Goal: Task Accomplishment & Management: Use online tool/utility

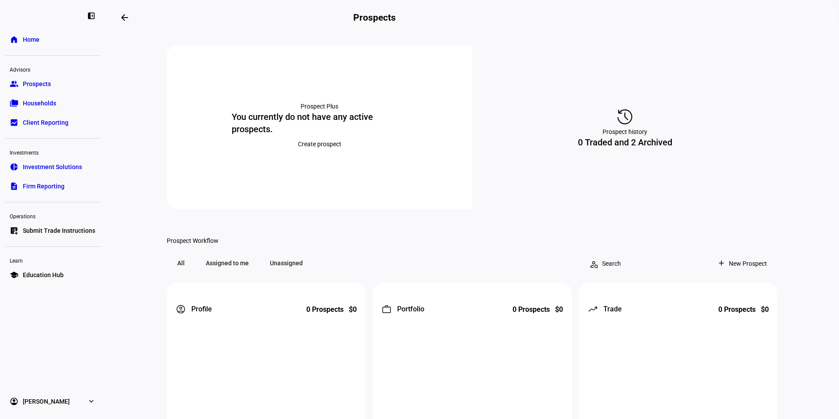
click at [51, 231] on span "Submit Trade Instructions" at bounding box center [59, 230] width 72 height 9
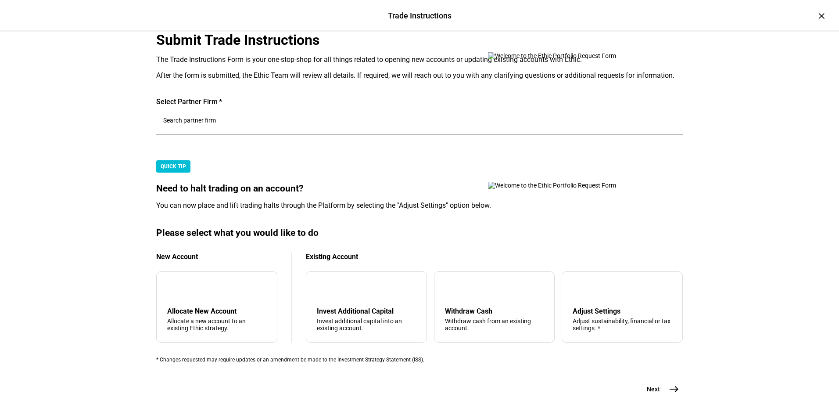
click at [232, 134] on div at bounding box center [419, 122] width 513 height 25
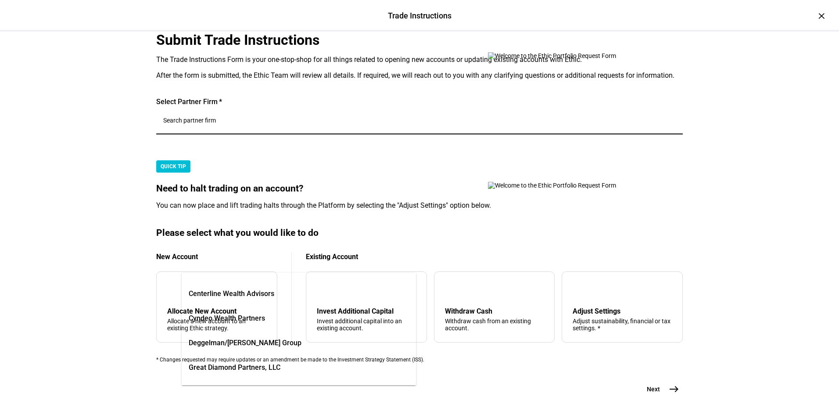
scroll to position [88, 0]
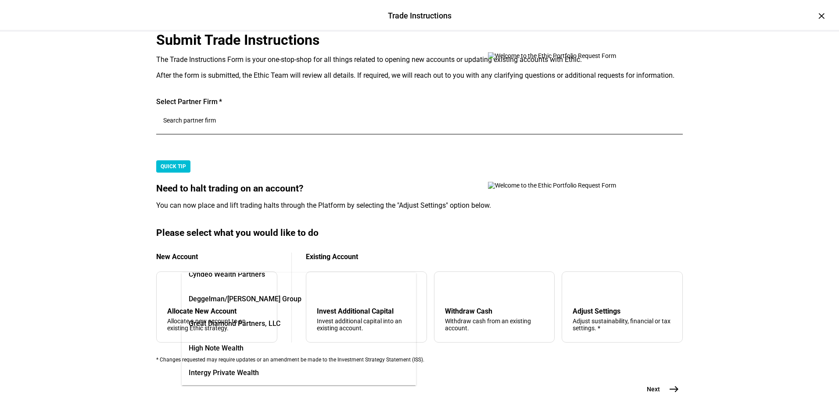
click at [243, 324] on span "Great Diamond Partners, LLC" at bounding box center [235, 323] width 92 height 11
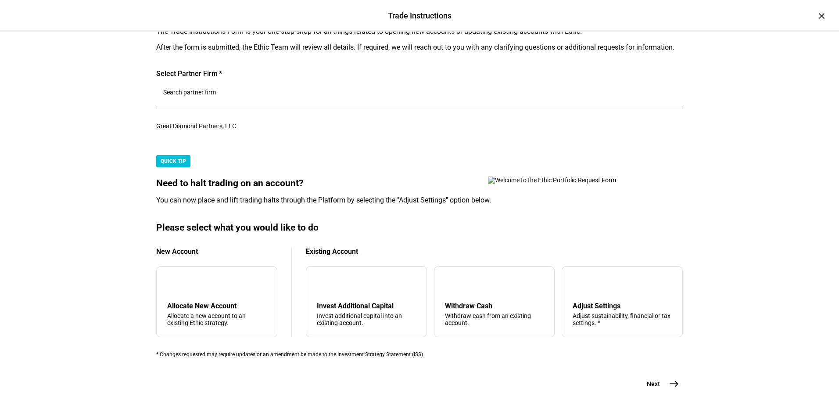
click at [262, 205] on mat-card "QUICK TIP Need to halt trading on an account? You can now place and lift tradin…" at bounding box center [419, 180] width 527 height 50
click at [464, 302] on div "Withdraw Cash Withdraw cash from an existing account." at bounding box center [494, 314] width 99 height 25
click at [672, 389] on mat-icon "east" at bounding box center [674, 383] width 11 height 11
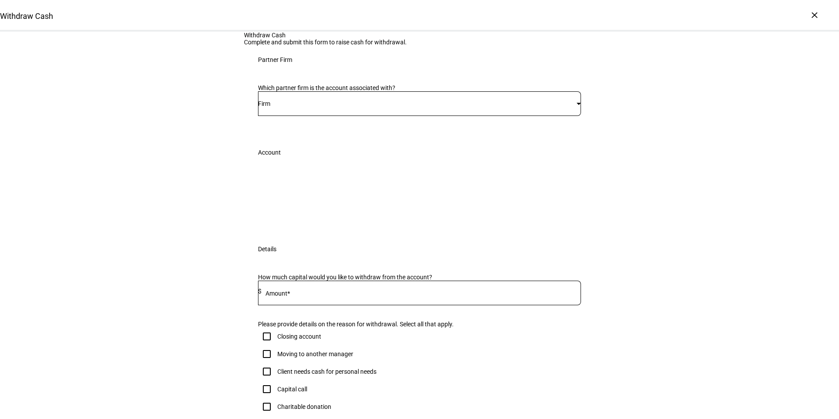
click at [298, 107] on div "Firm" at bounding box center [417, 103] width 319 height 7
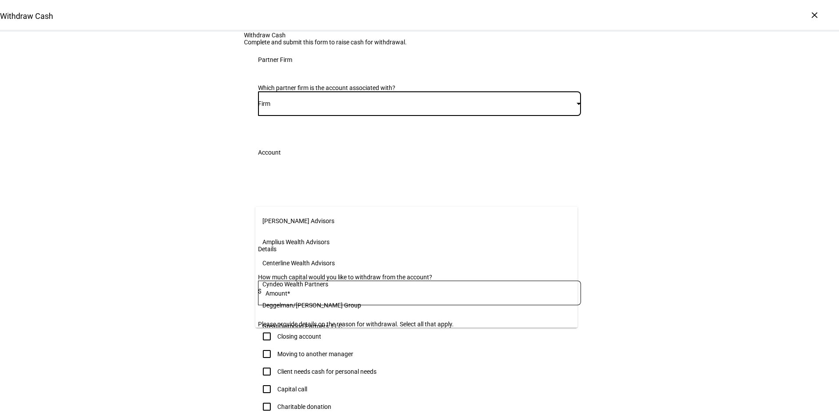
click at [307, 323] on span "Great Diamond Partners, LLC" at bounding box center [302, 326] width 80 height 7
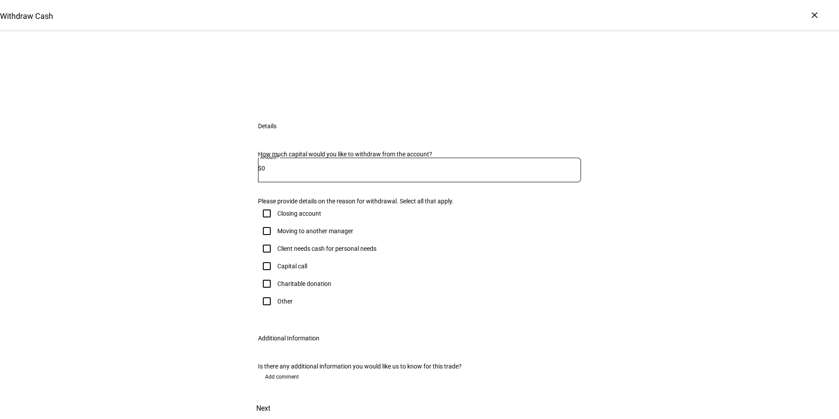
scroll to position [132, 0]
click at [284, 172] on input "0" at bounding box center [422, 168] width 320 height 7
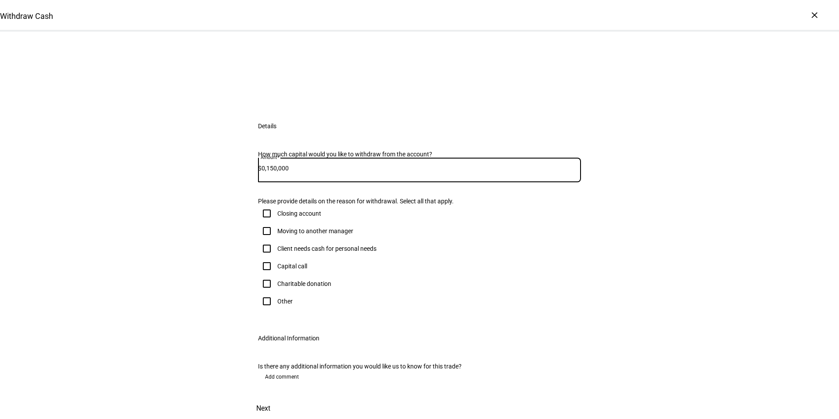
click at [273, 172] on input "0,150,000" at bounding box center [422, 168] width 320 height 7
type input "0,150,000"
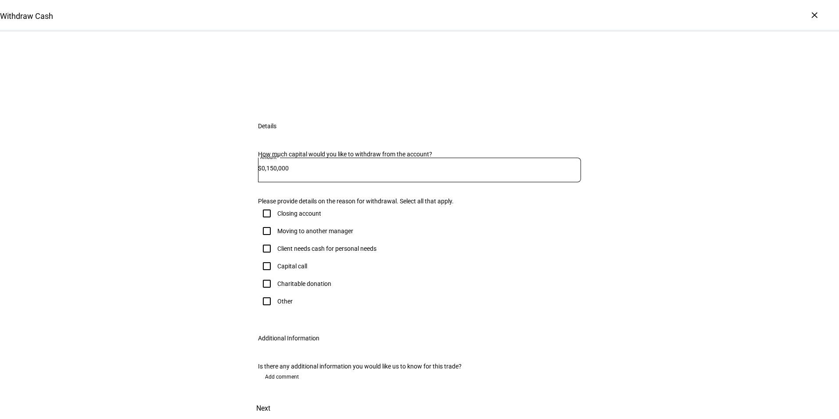
click at [435, 240] on div "Moving to another manager" at bounding box center [419, 231] width 323 height 18
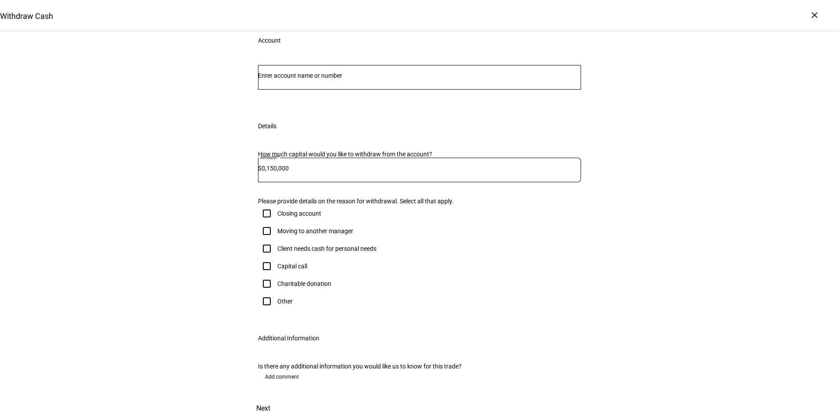
scroll to position [219, 0]
click at [308, 79] on input "Number" at bounding box center [419, 75] width 323 height 7
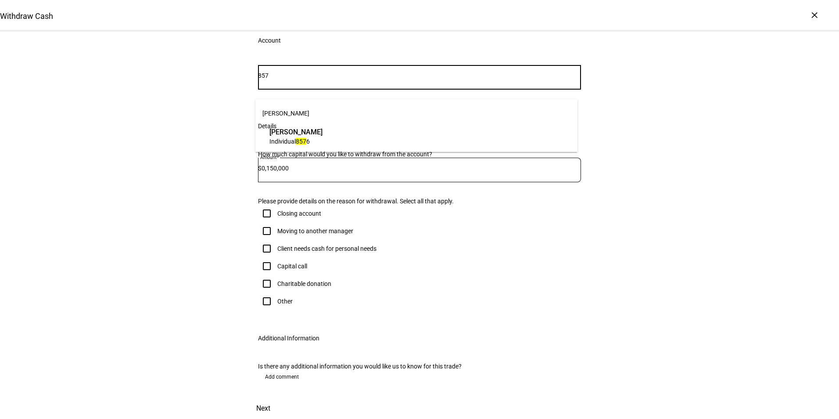
type input "857"
click at [298, 134] on span "[PERSON_NAME]" at bounding box center [296, 132] width 53 height 10
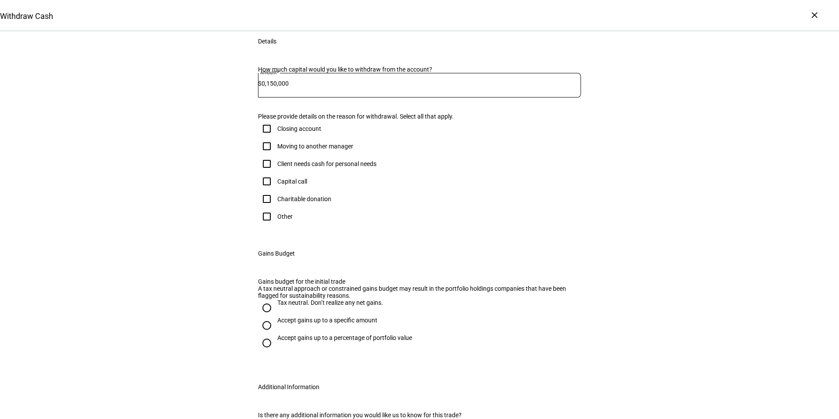
click at [264, 173] on input "Client needs cash for personal needs" at bounding box center [267, 164] width 18 height 18
checkbox input "true"
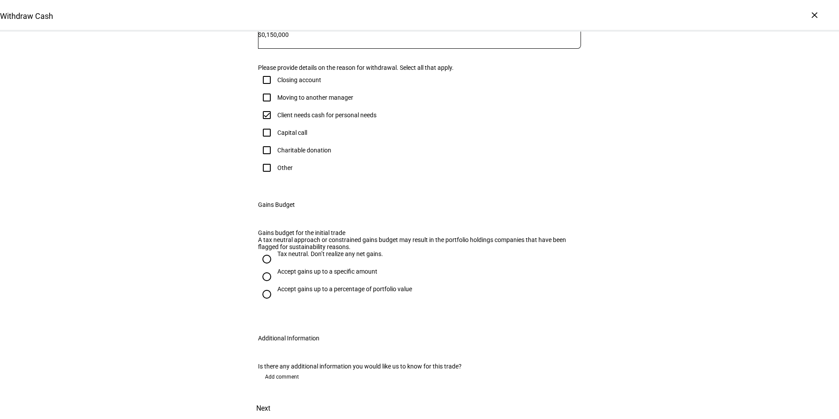
scroll to position [439, 0]
click at [264, 261] on input "Tax neutral. Don’t realize any net gains." at bounding box center [267, 259] width 18 height 18
radio input "true"
click at [270, 398] on span "Next" at bounding box center [263, 408] width 14 height 21
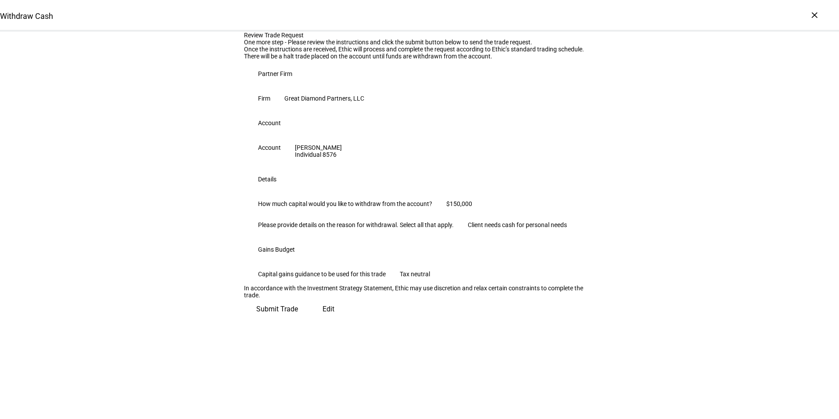
scroll to position [137, 0]
click at [298, 320] on span "Submit Trade" at bounding box center [277, 308] width 42 height 21
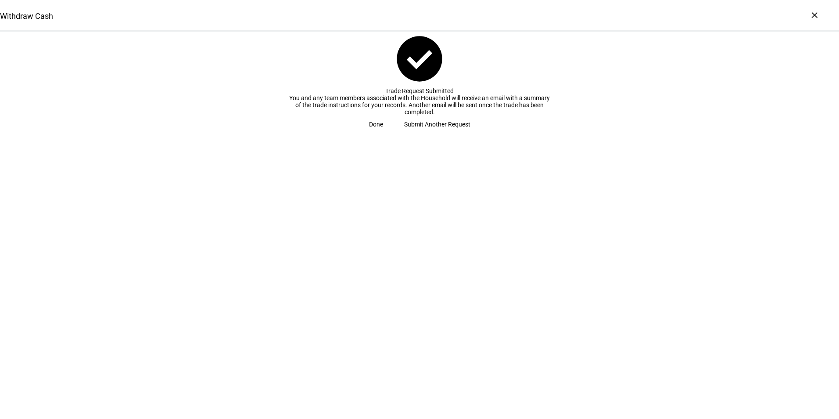
click at [383, 133] on span "Done" at bounding box center [376, 124] width 14 height 18
